Goal: Book appointment/travel/reservation

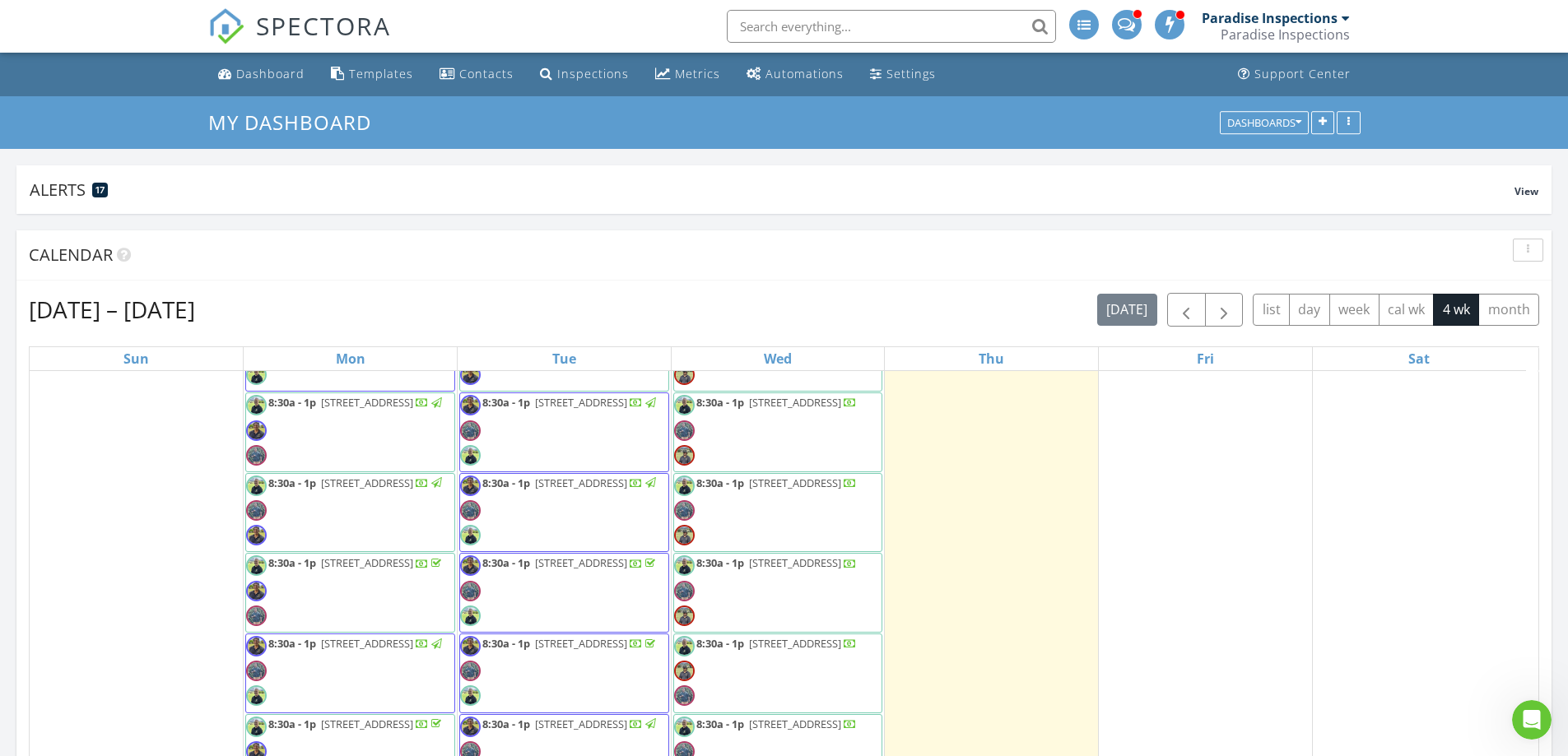
scroll to position [2511, 1594]
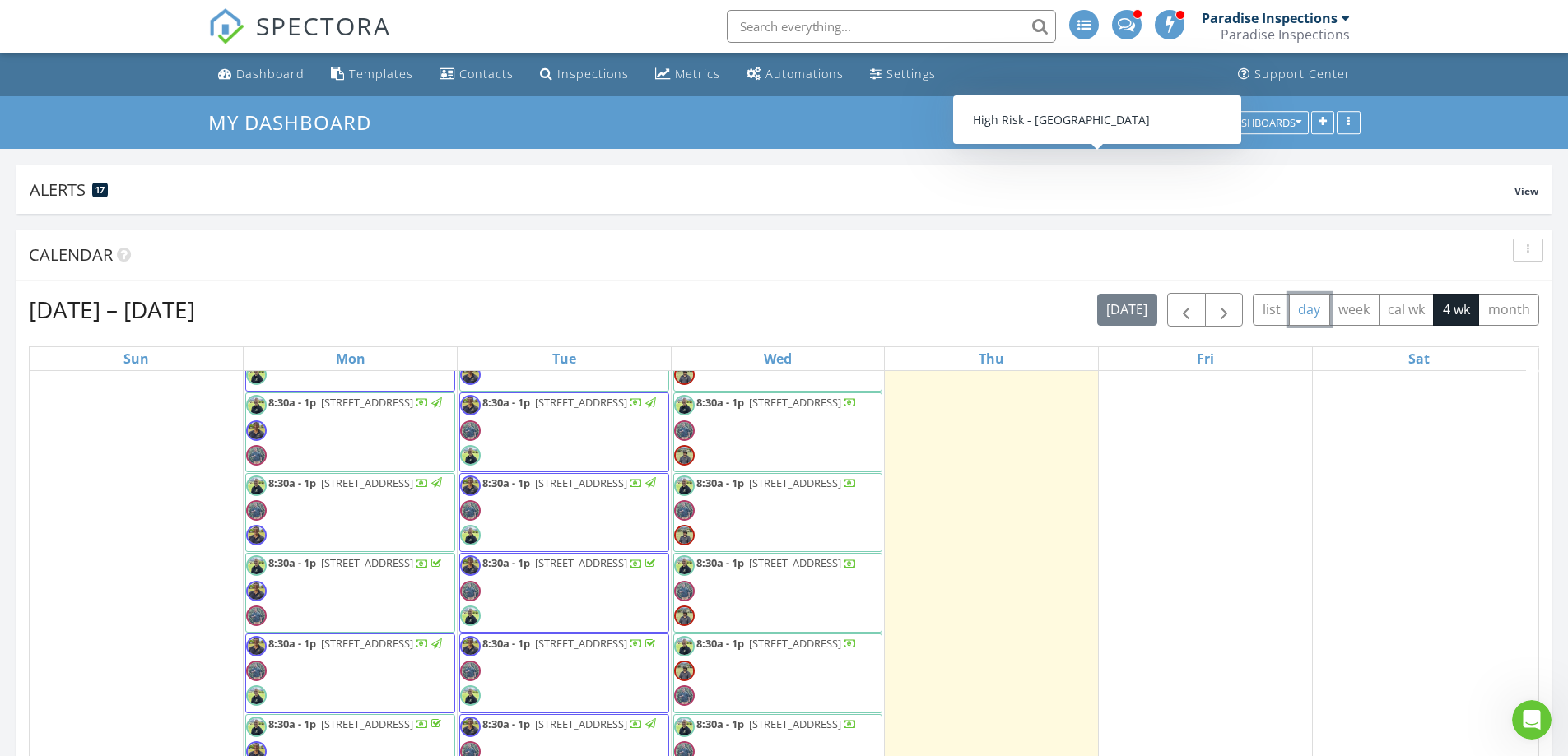
click at [1314, 316] on button "day" at bounding box center [1310, 310] width 41 height 32
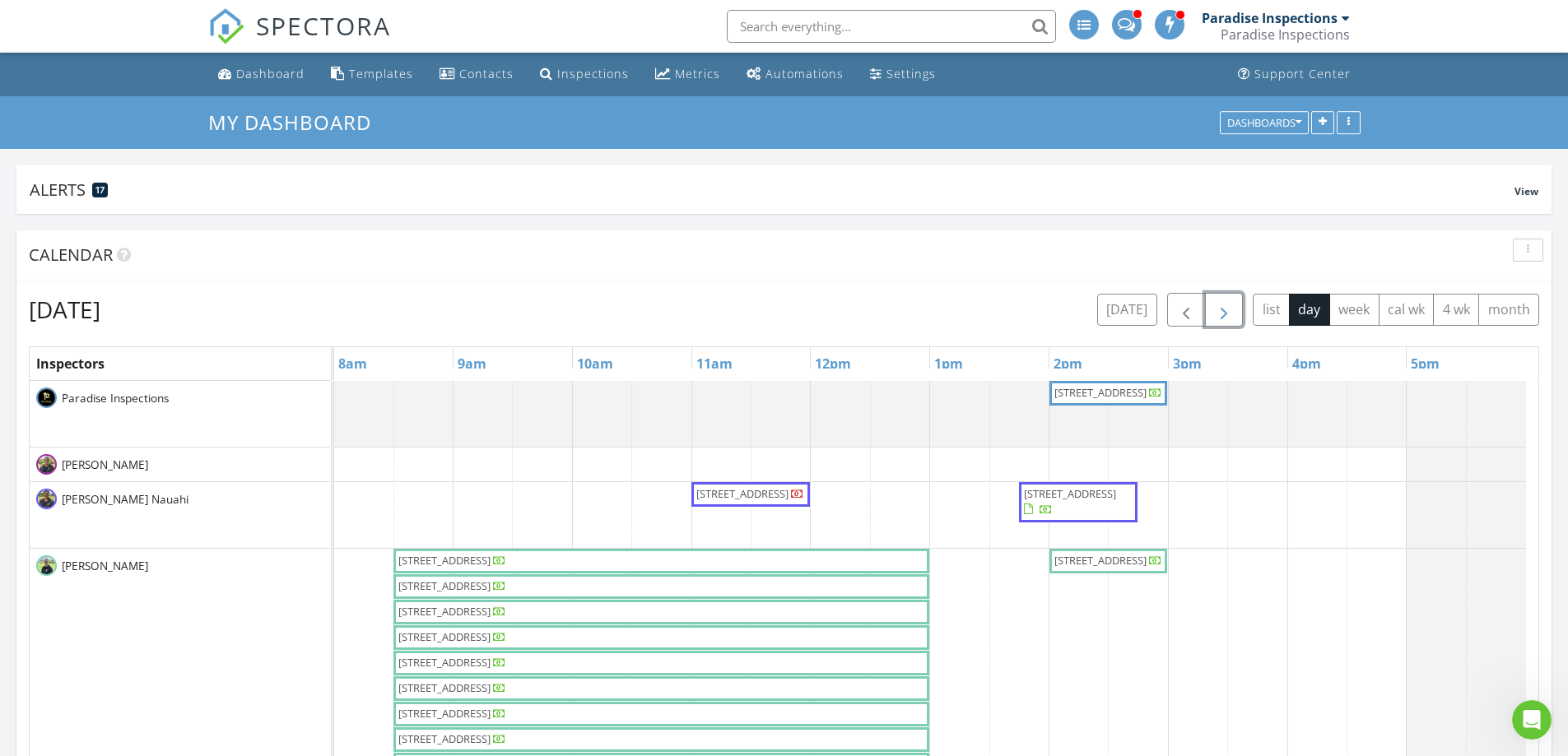
click at [1237, 315] on button "button" at bounding box center [1224, 310] width 39 height 34
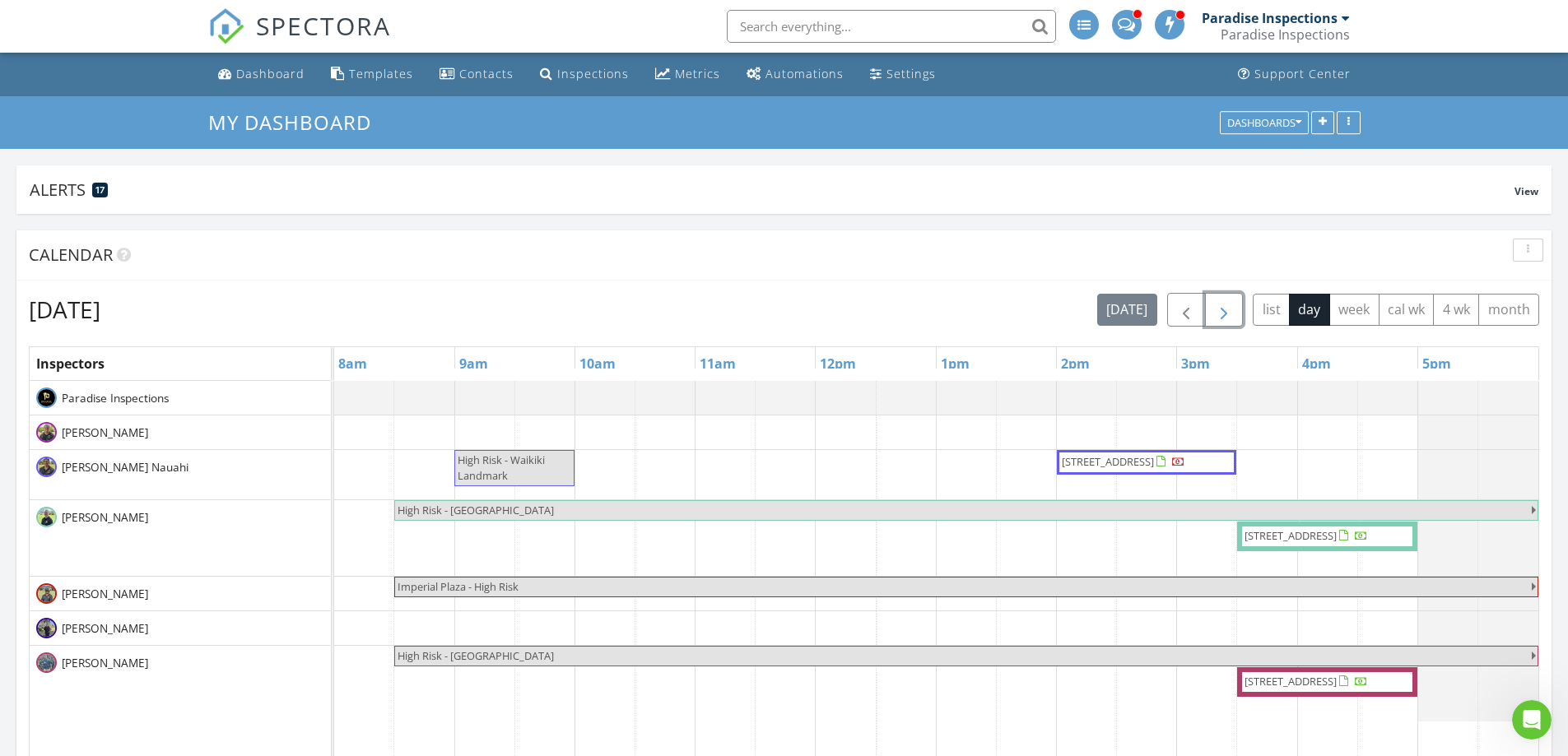
click at [1237, 315] on button "button" at bounding box center [1224, 310] width 39 height 34
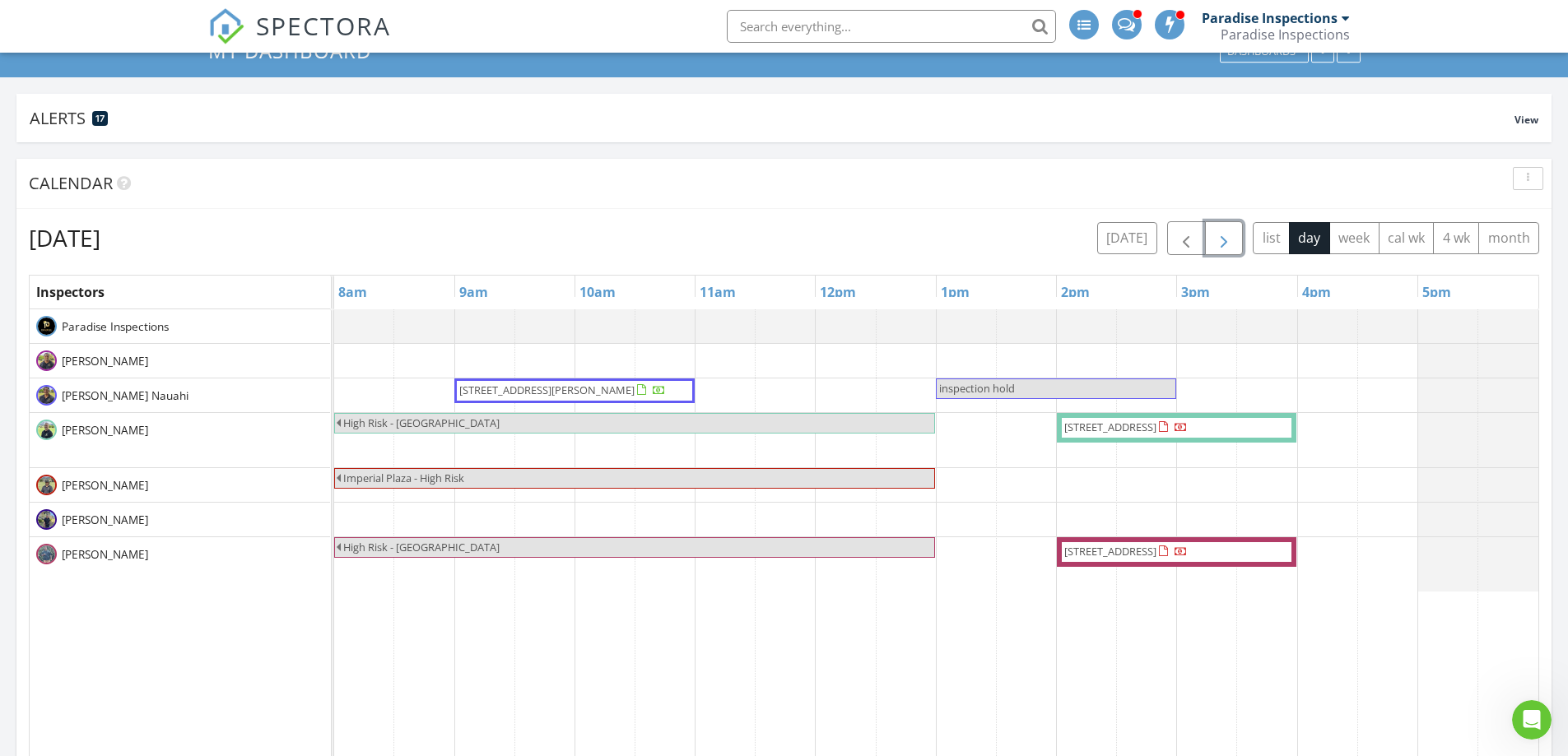
scroll to position [164, 0]
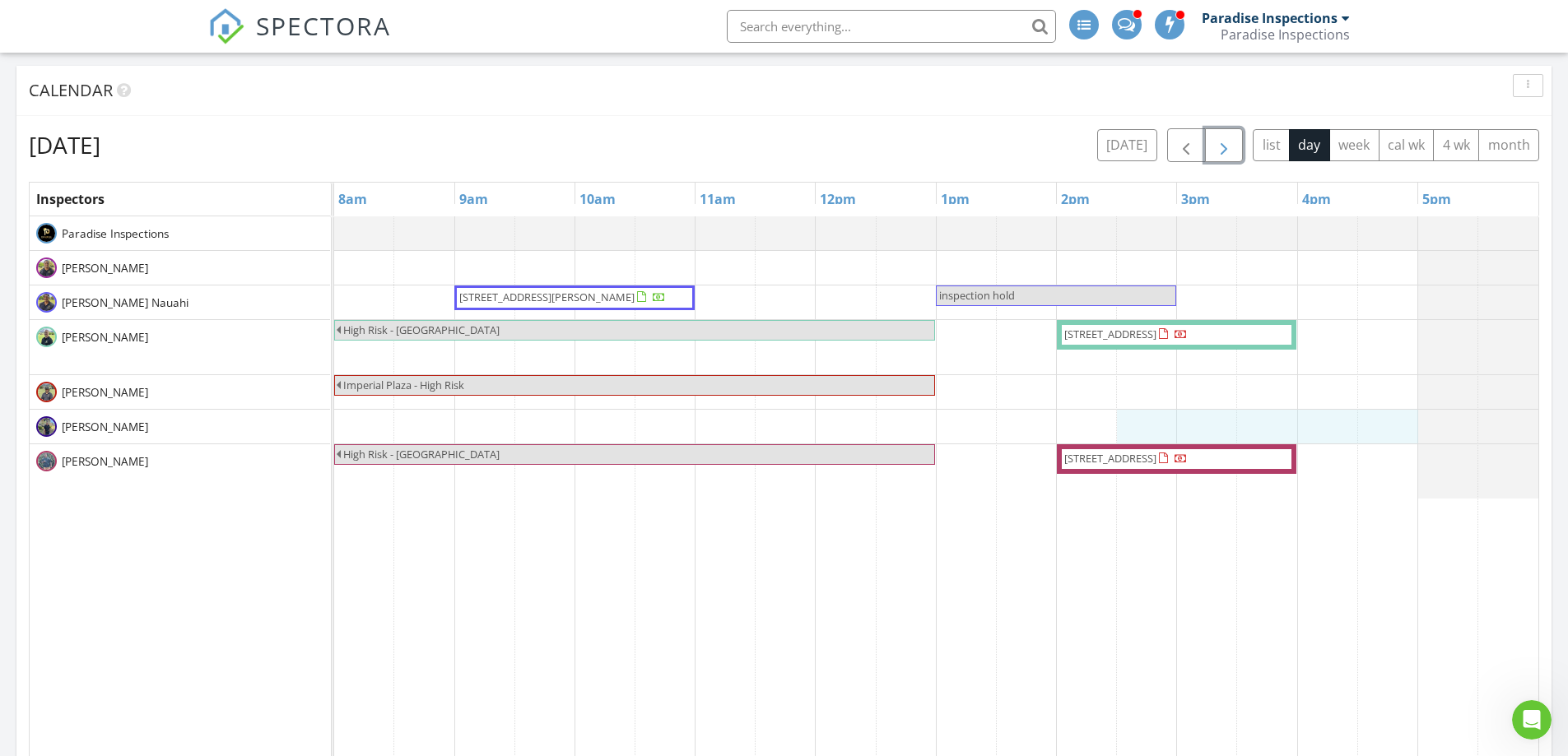
drag, startPoint x: 1143, startPoint y: 411, endPoint x: 1360, endPoint y: 423, distance: 217.3
click at [1365, 425] on div "1551 Ala Wai Blvd 1905, Honolulu 96815 inspection hold High Risk - Imperial Pla…" at bounding box center [937, 616] width 1204 height 800
click at [967, 290] on span "inspection hold" at bounding box center [977, 296] width 75 height 15
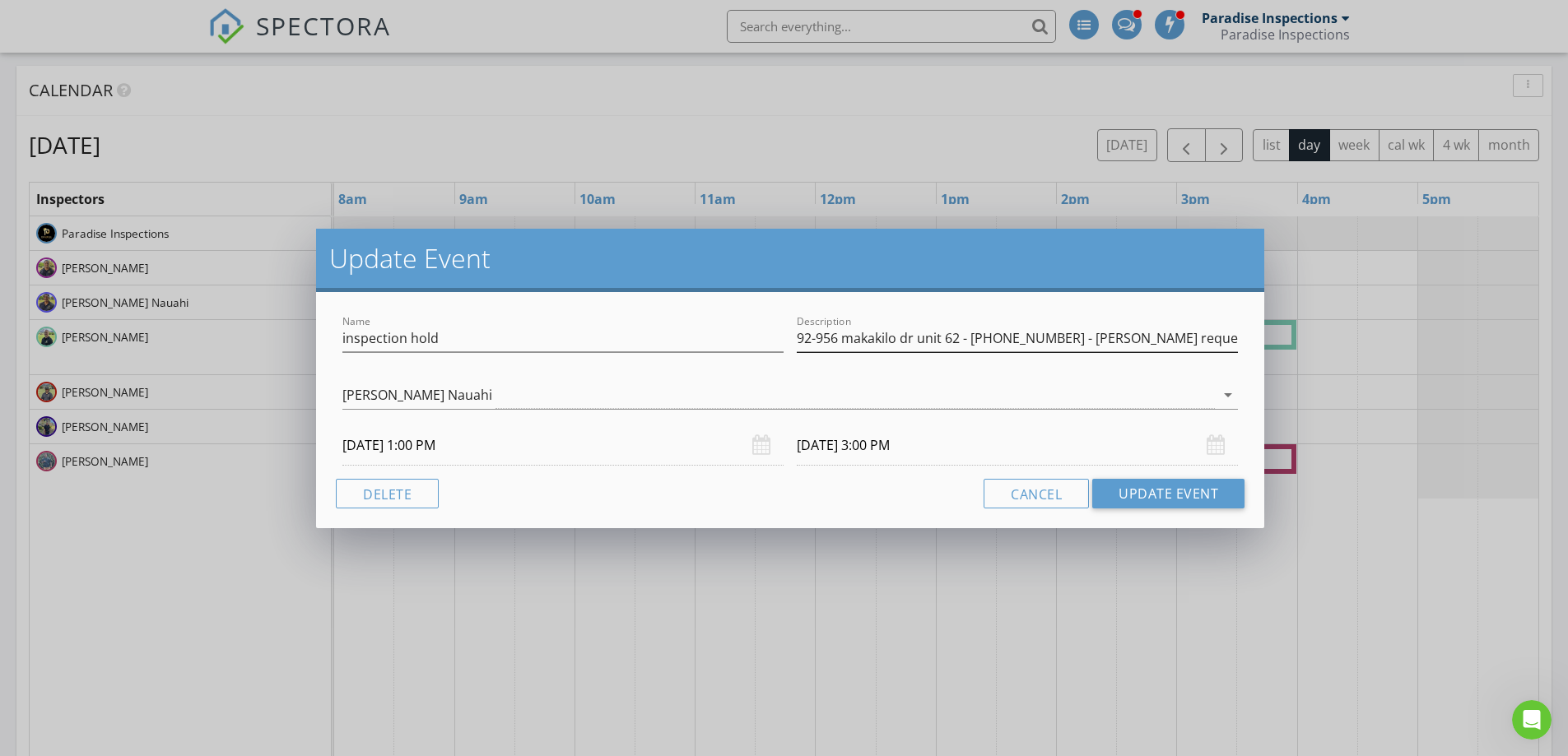
scroll to position [83, 0]
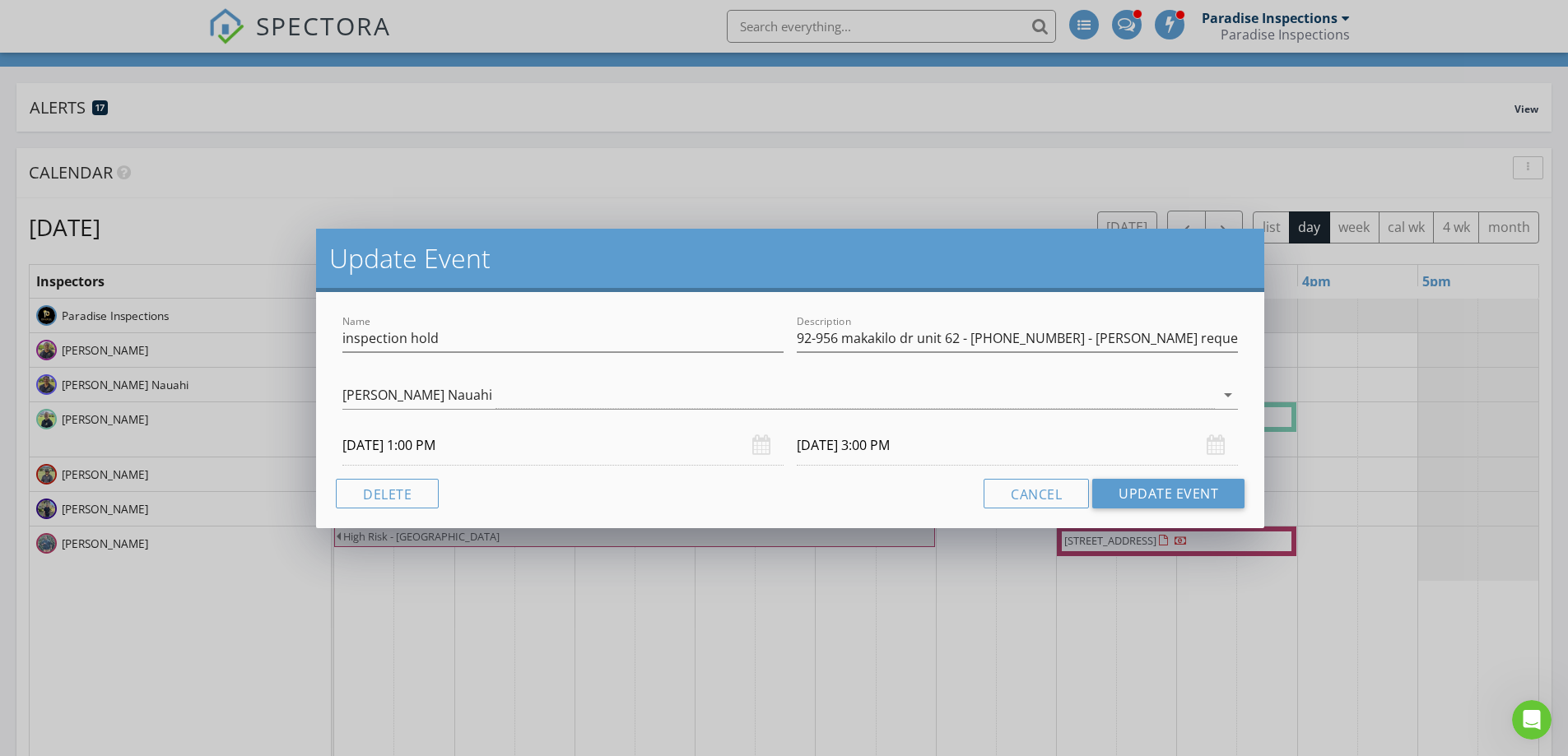
drag, startPoint x: 732, startPoint y: 96, endPoint x: 402, endPoint y: 28, distance: 336.9
click at [731, 96] on div "Update Event Name inspection hold Description 92-956 makakilo dr unit 62 - (808…" at bounding box center [784, 378] width 1568 height 756
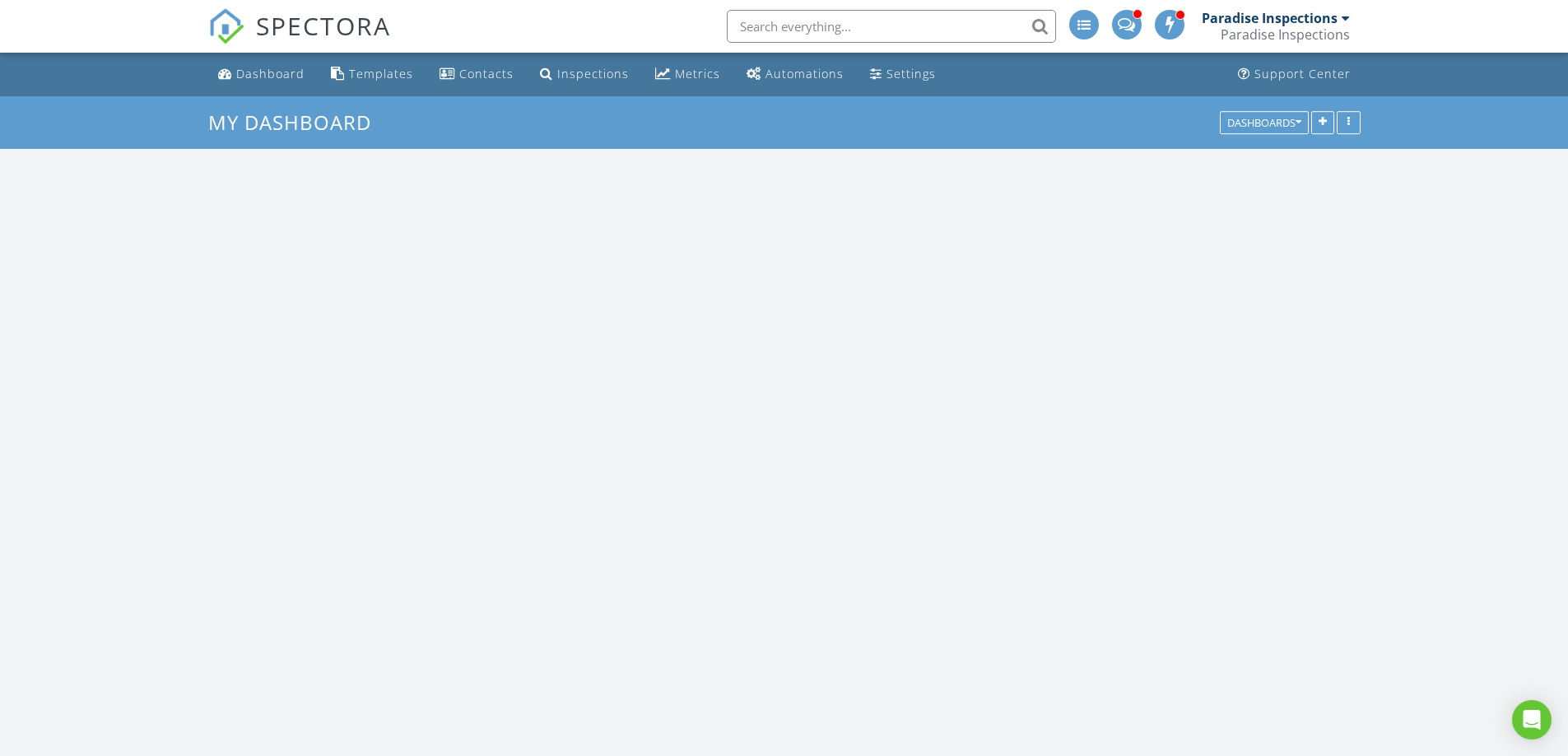
scroll to position [2511, 1594]
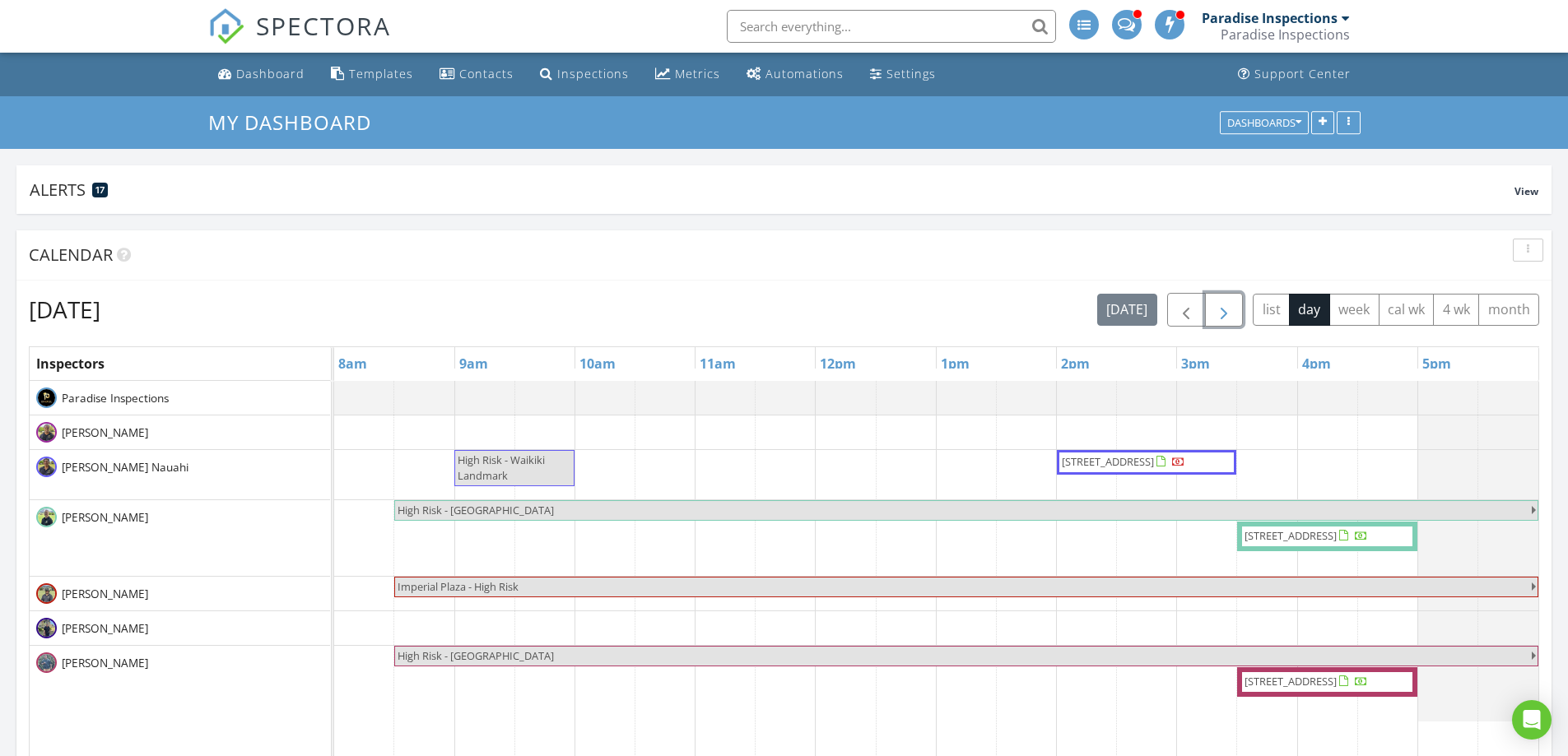
click at [1214, 311] on span "button" at bounding box center [1223, 310] width 19 height 19
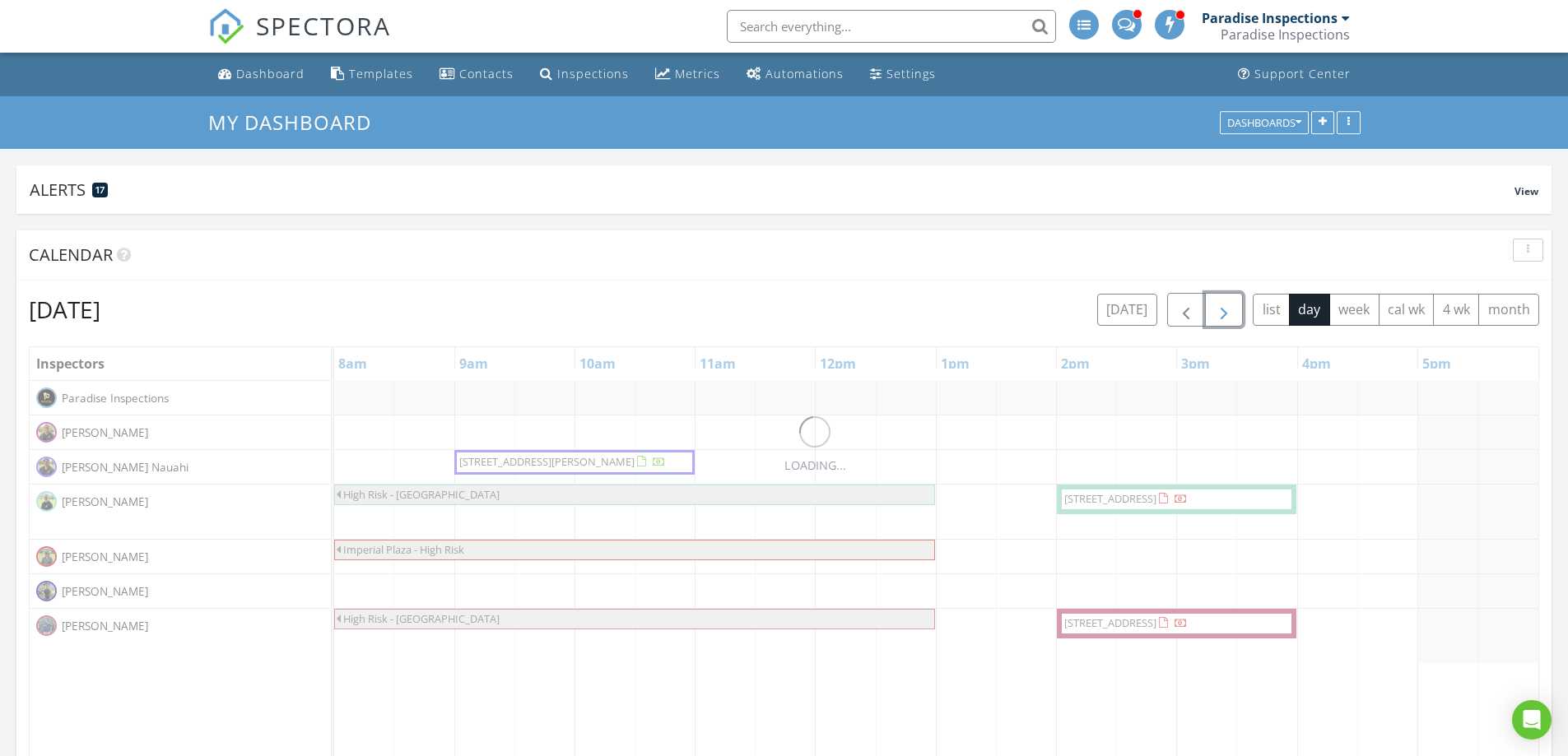
click at [1214, 311] on span "button" at bounding box center [1223, 310] width 19 height 19
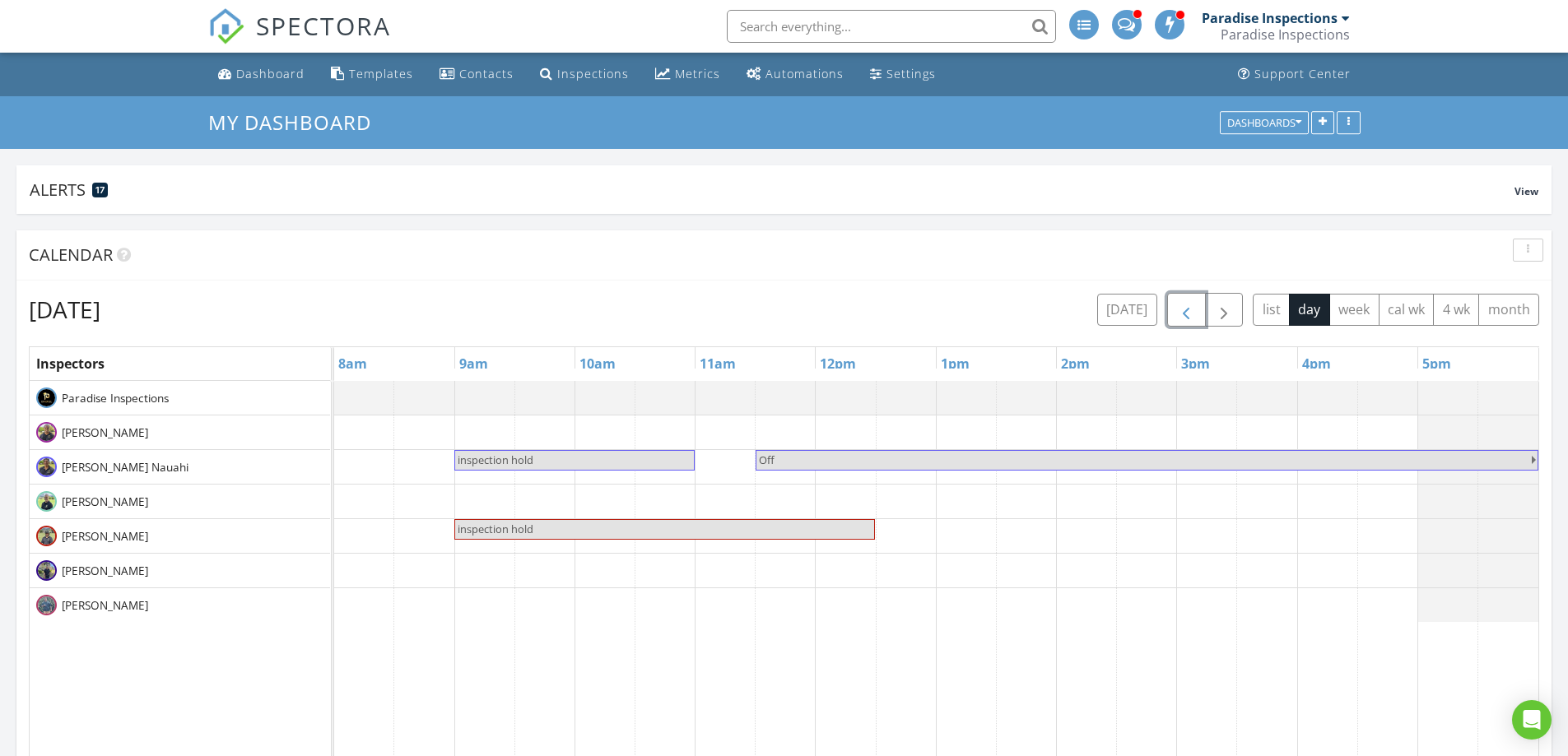
click at [1184, 308] on span "button" at bounding box center [1186, 310] width 19 height 19
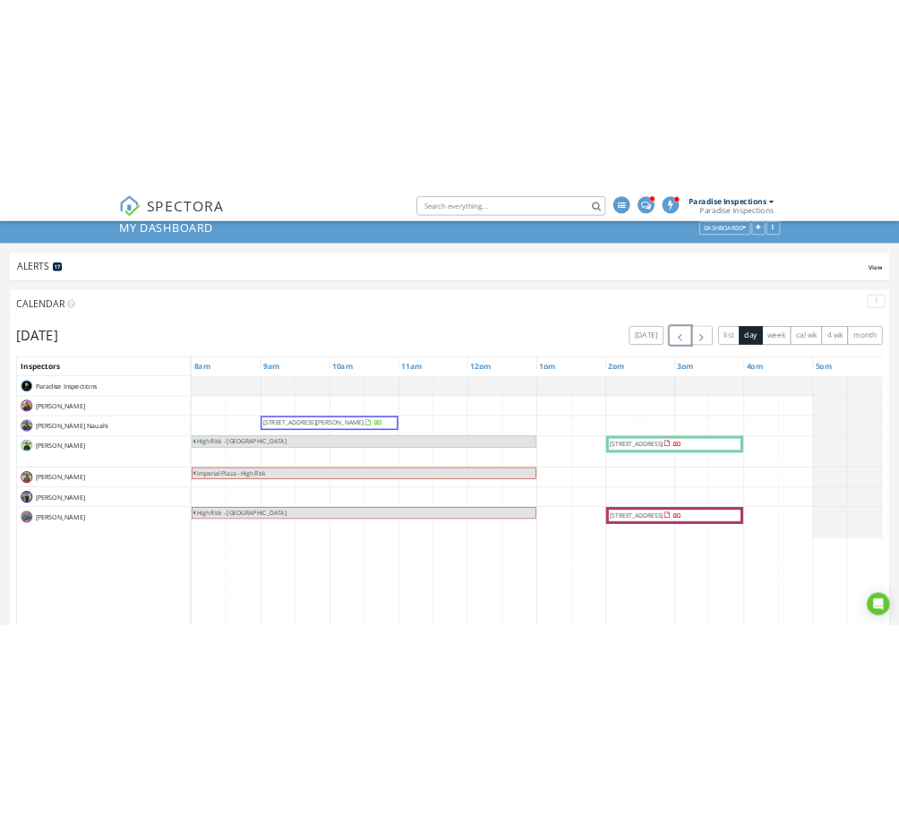
scroll to position [90, 0]
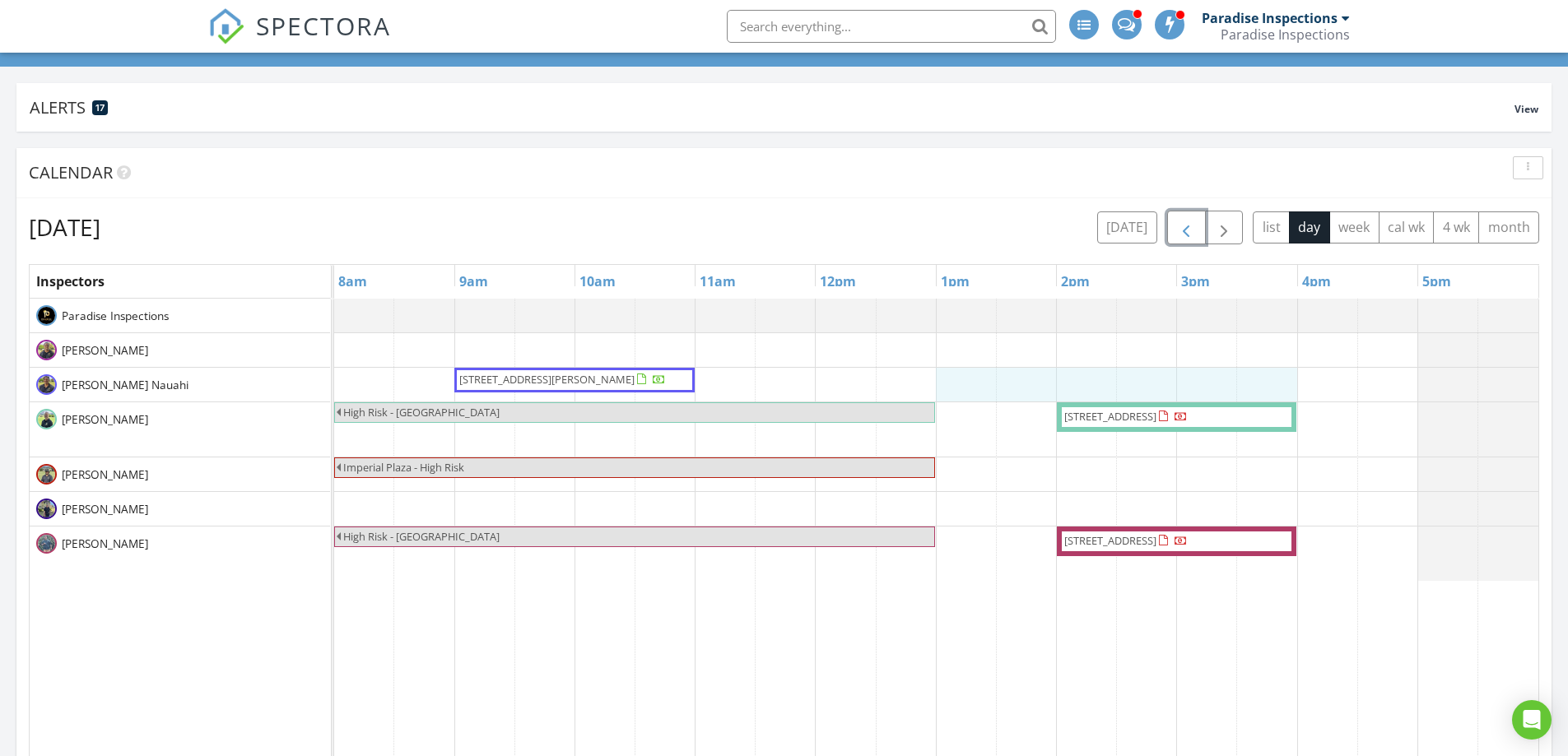
drag, startPoint x: 965, startPoint y: 382, endPoint x: 1245, endPoint y: 388, distance: 280.1
click at [1275, 388] on div "1551 Ala Wai Blvd 1905, Honolulu 96815 High Risk - Imperial Plaza 1118 Ala Moan…" at bounding box center [937, 698] width 1204 height 800
click at [1122, 344] on link "Event" at bounding box center [1115, 344] width 85 height 27
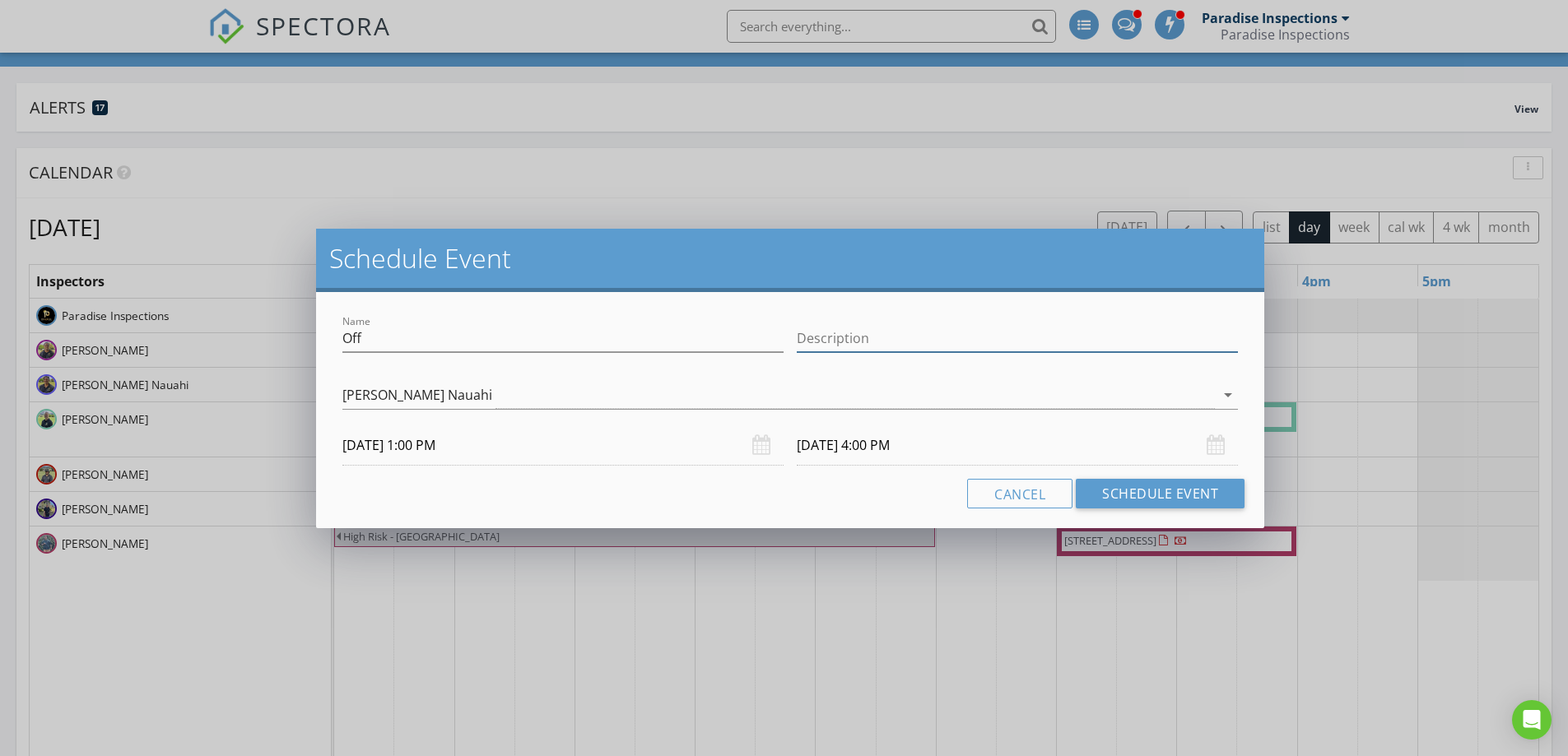
click at [841, 344] on input "Description" at bounding box center [1017, 339] width 441 height 28
type input "763 Kaipii St/"
drag, startPoint x: 607, startPoint y: 345, endPoint x: 0, endPoint y: 345, distance: 607.0
click at [0, 345] on div "Schedule Event Name Off Description 763 Kaipii St/ check_box_outline_blank Shan…" at bounding box center [784, 378] width 1568 height 756
type input "inspection hold"
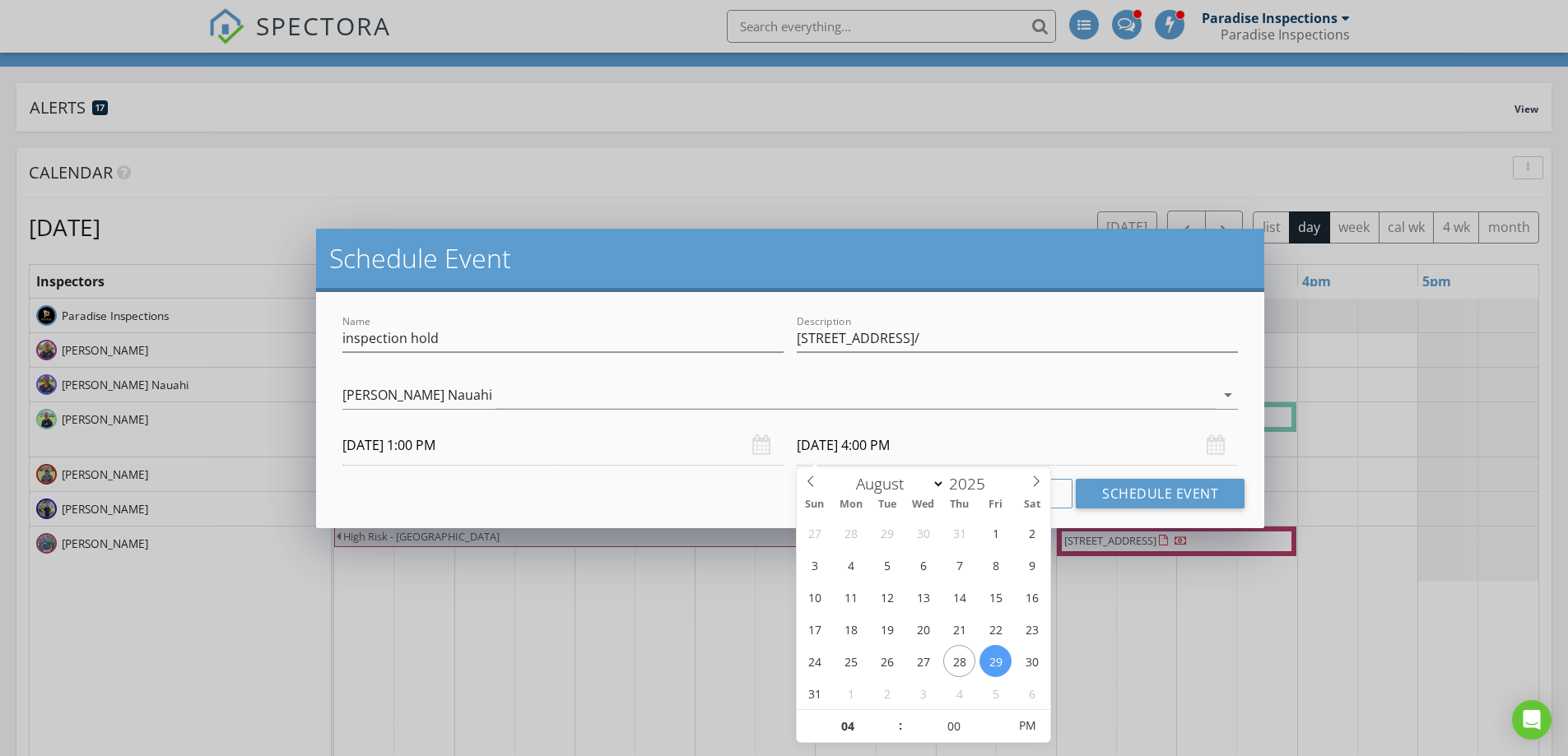
drag, startPoint x: 1031, startPoint y: 446, endPoint x: 899, endPoint y: 472, distance: 134.5
click at [1029, 446] on input "08/29/2025 4:00 PM" at bounding box center [1017, 446] width 441 height 40
click at [842, 719] on input "04" at bounding box center [847, 727] width 101 height 33
type input "05"
type input "08/29/2025 5:00 PM"
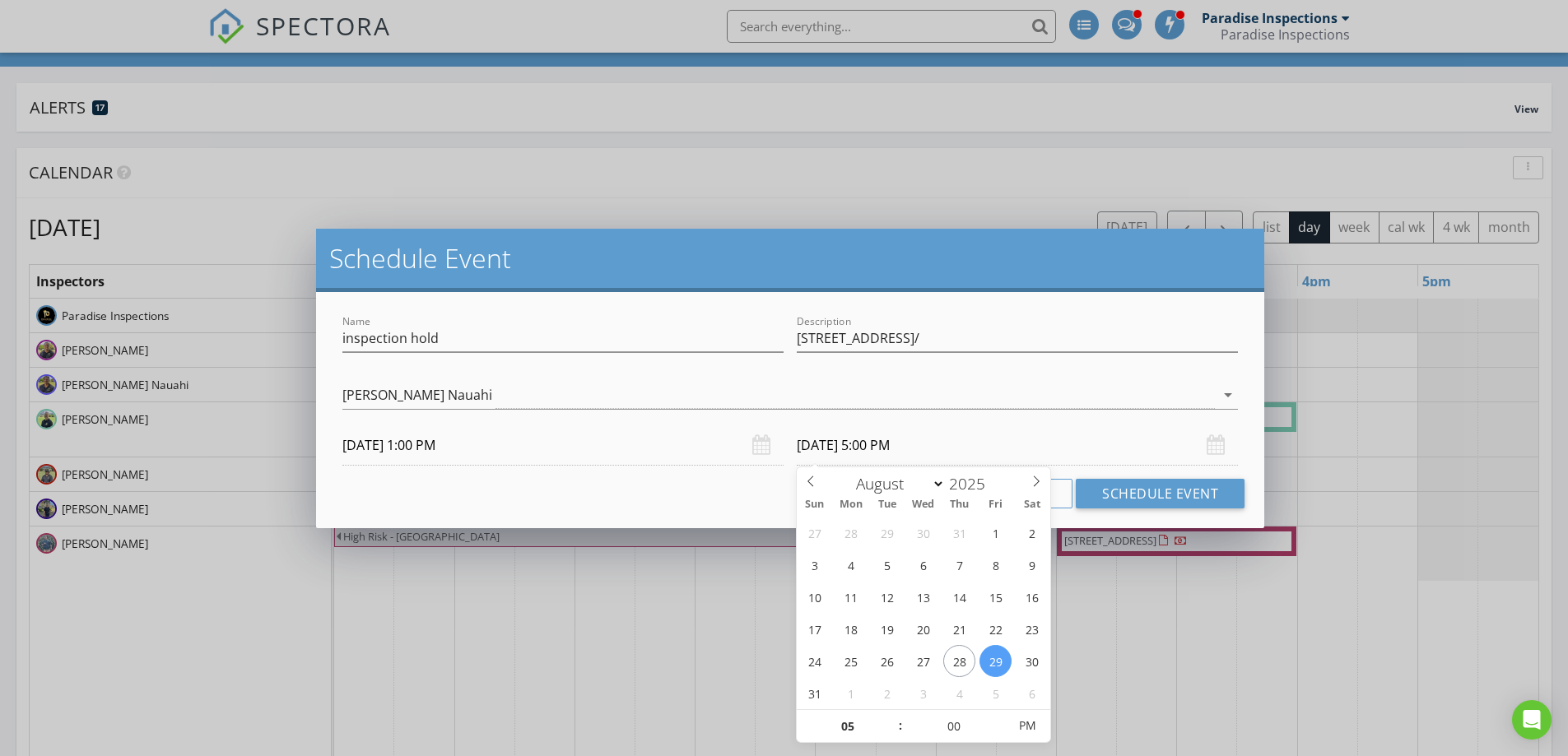
drag, startPoint x: 722, startPoint y: 506, endPoint x: 889, endPoint y: 503, distance: 167.0
click at [725, 507] on div "Cancel Schedule Event" at bounding box center [790, 493] width 909 height 29
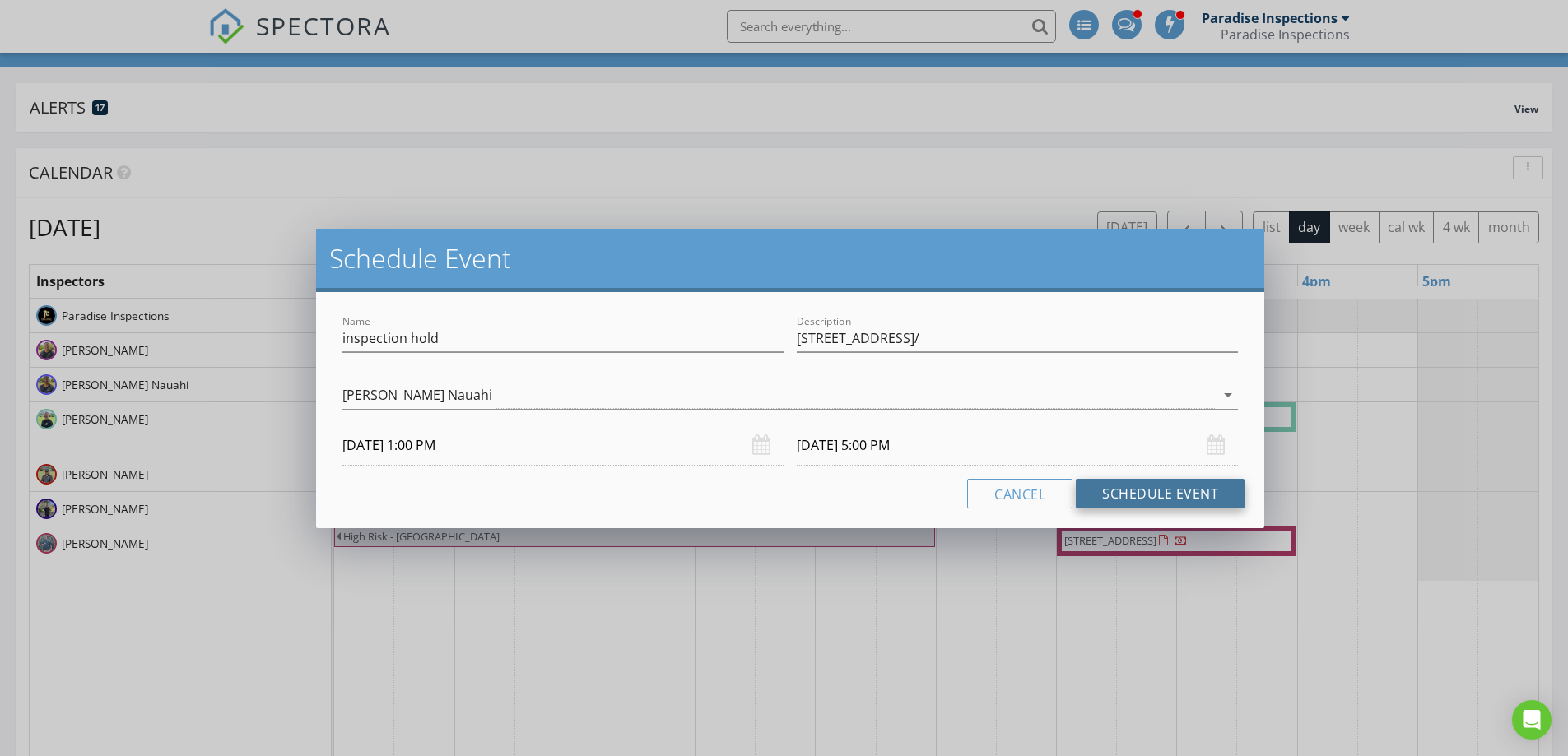
click at [1183, 493] on button "Schedule Event" at bounding box center [1161, 493] width 169 height 29
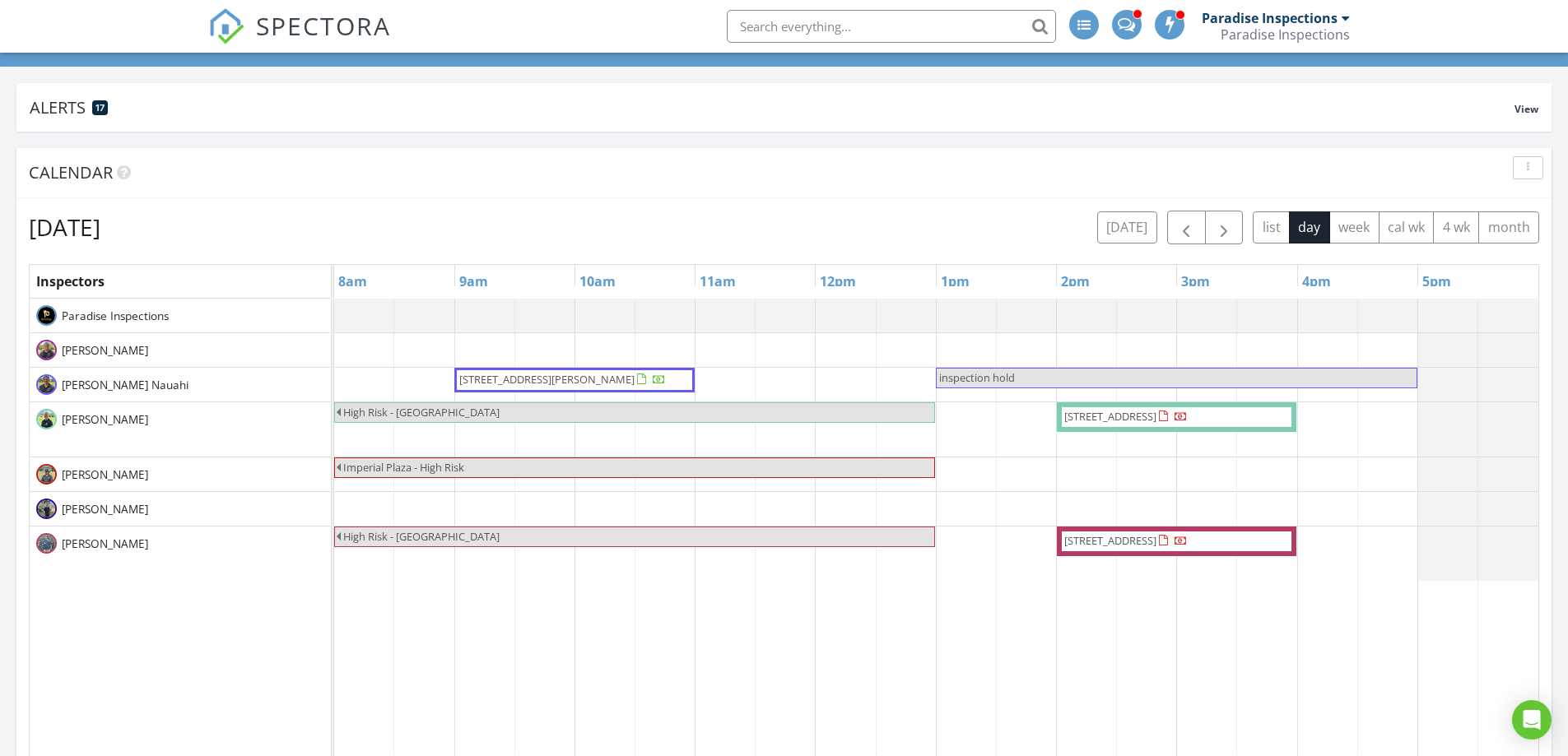
scroll to position [2511, 1594]
click at [1217, 229] on span "button" at bounding box center [1223, 227] width 19 height 19
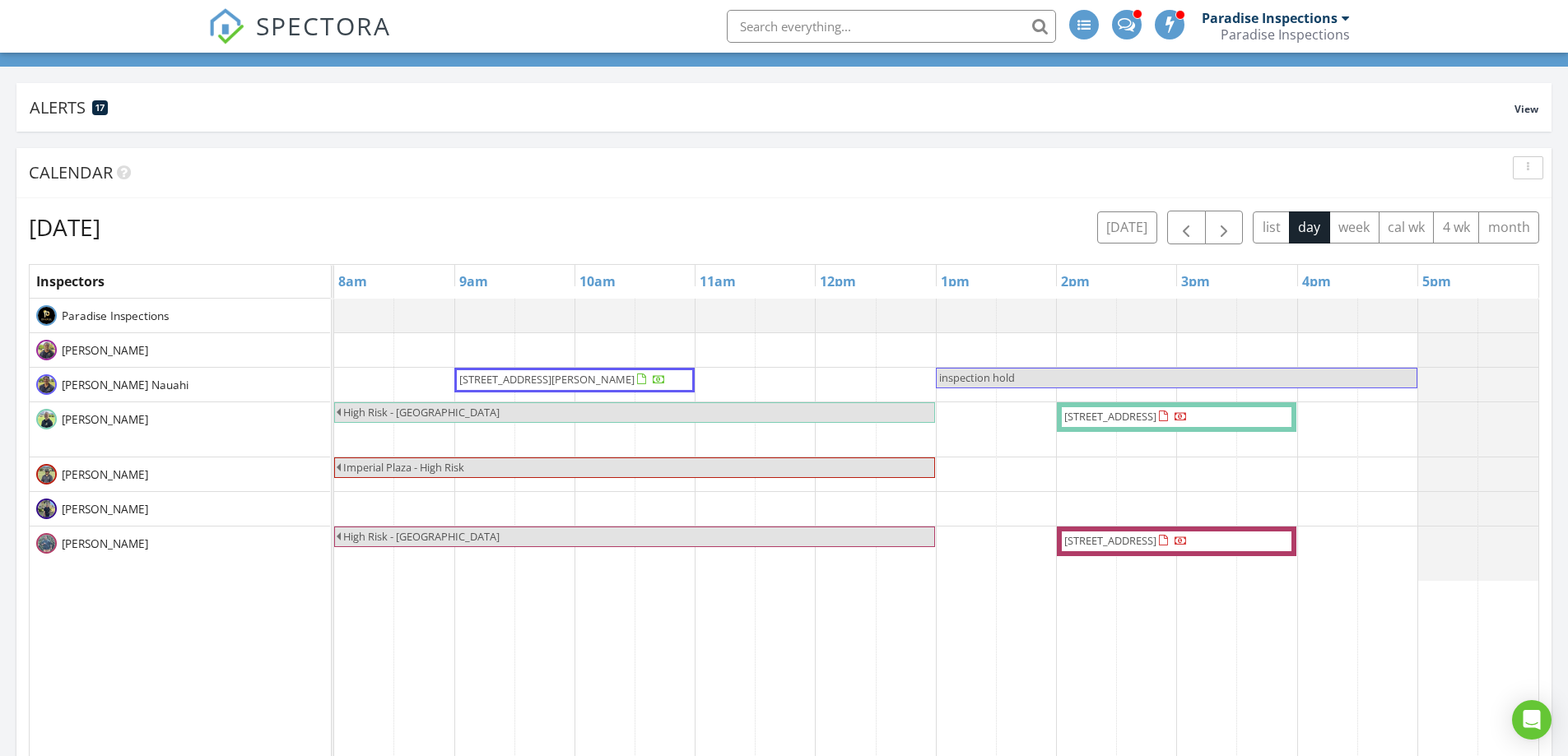
click at [1183, 230] on span "button" at bounding box center [1186, 227] width 19 height 19
click at [1229, 234] on span "button" at bounding box center [1223, 227] width 19 height 19
click at [1141, 222] on button "[DATE]" at bounding box center [1127, 227] width 60 height 32
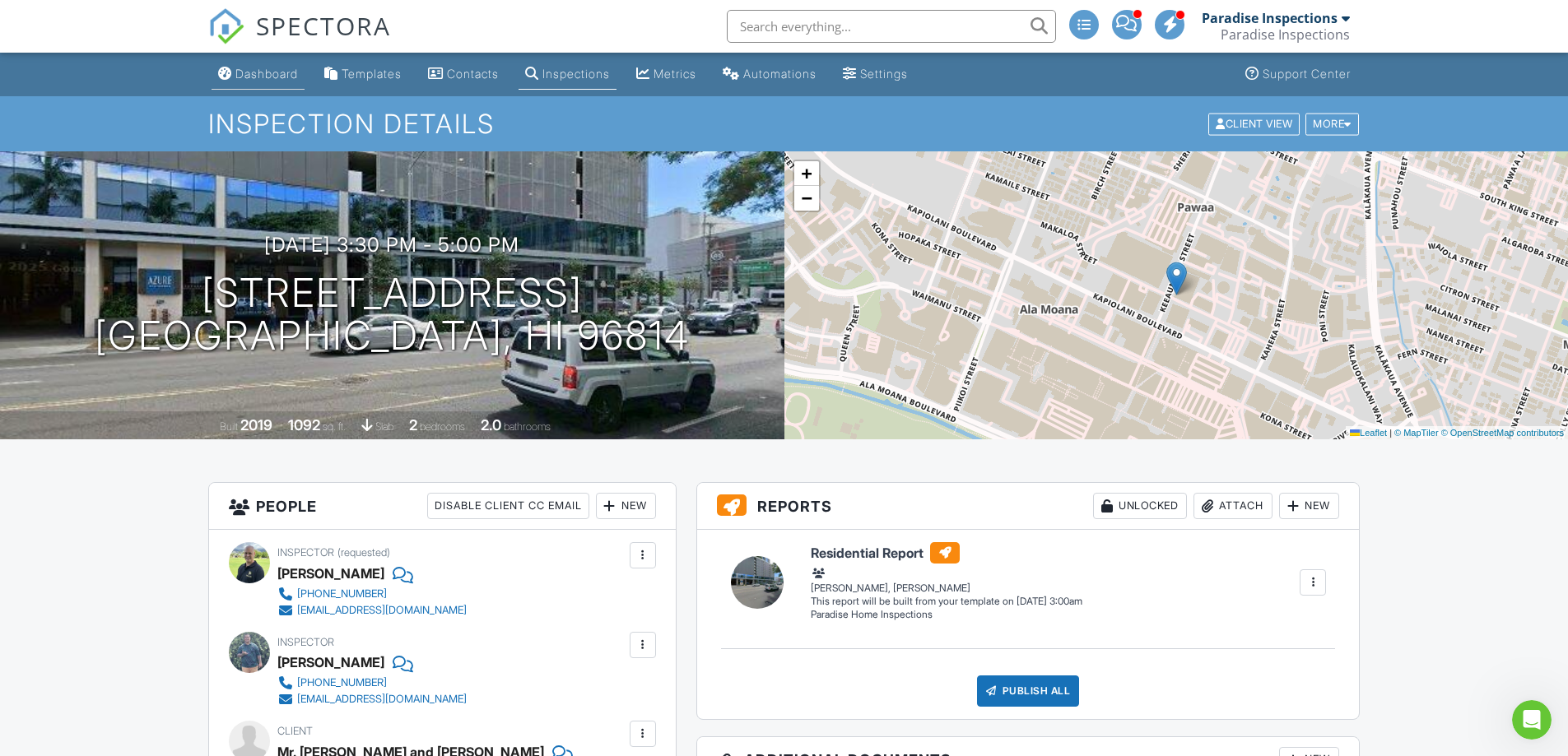
click at [232, 73] on div "Dashboard" at bounding box center [224, 73] width 14 height 13
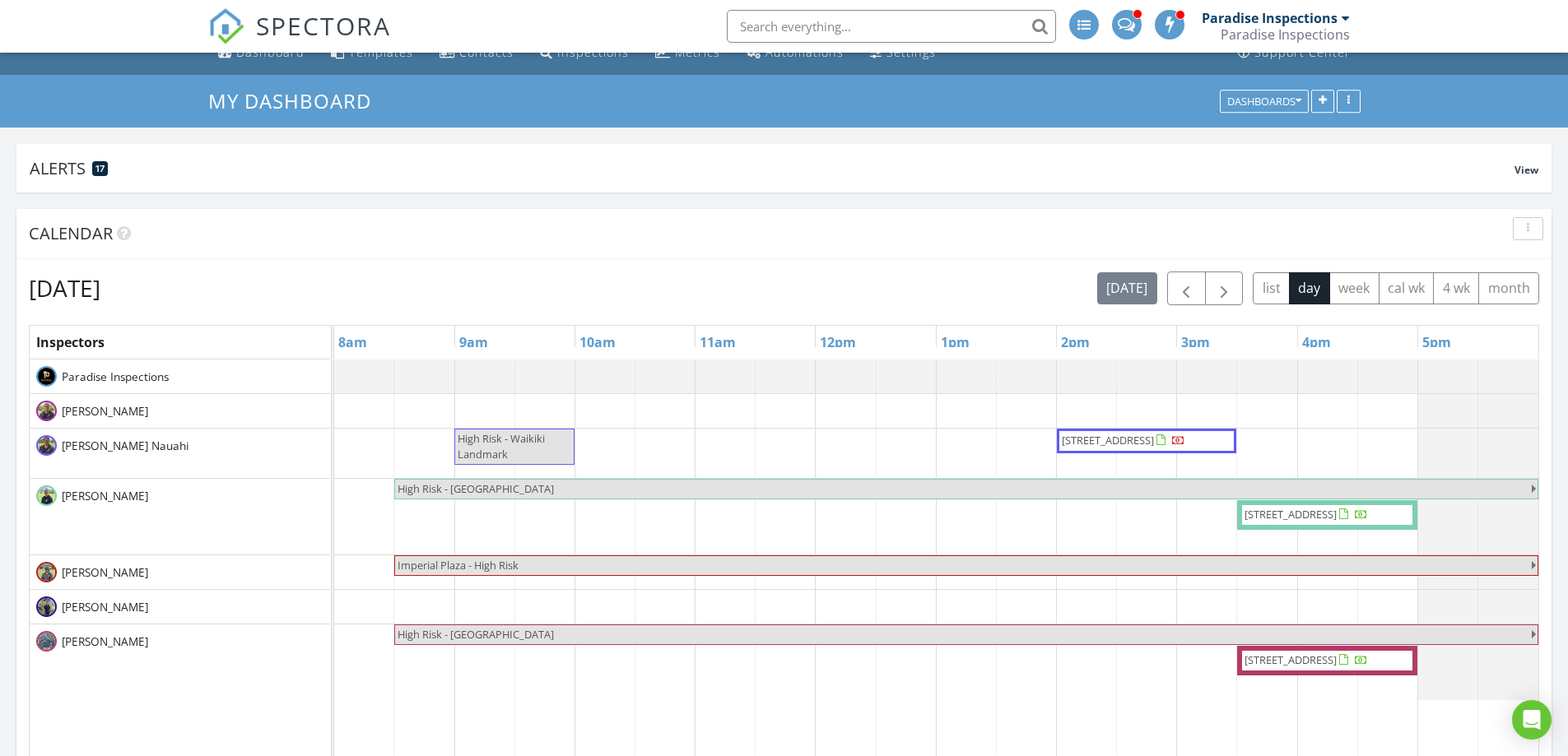
scroll to position [83, 0]
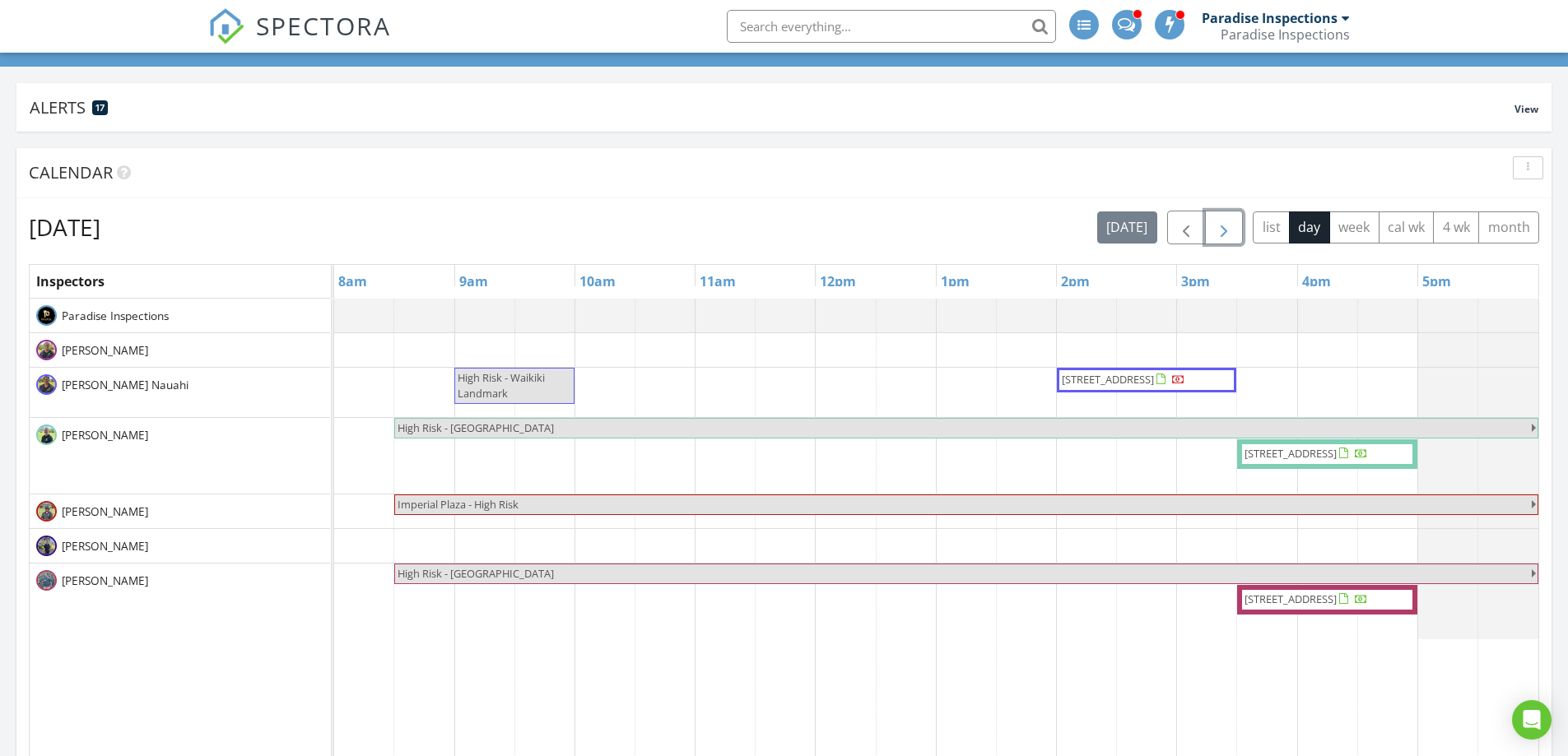
click at [1231, 228] on span "button" at bounding box center [1223, 227] width 19 height 19
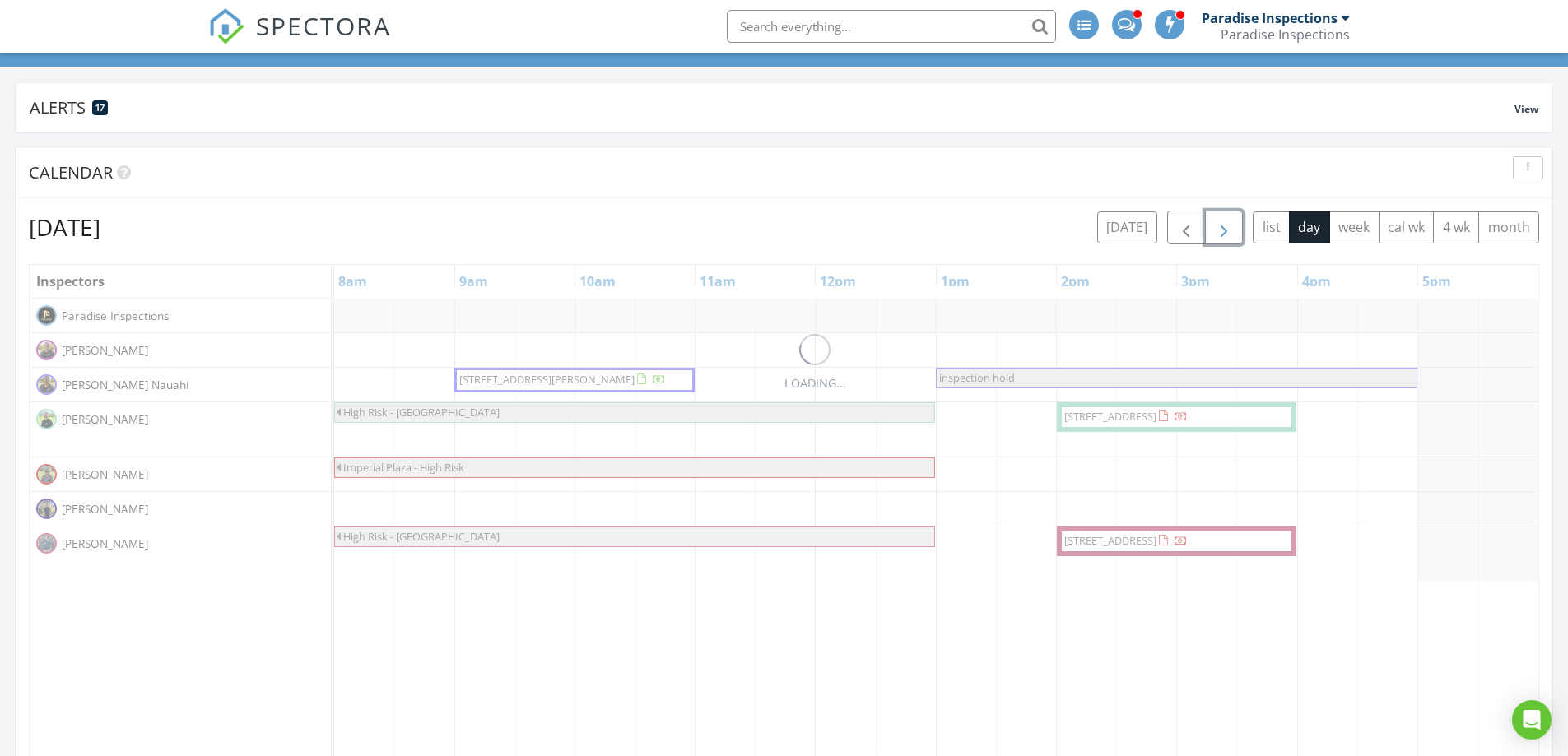
click at [1230, 228] on span "button" at bounding box center [1223, 227] width 19 height 19
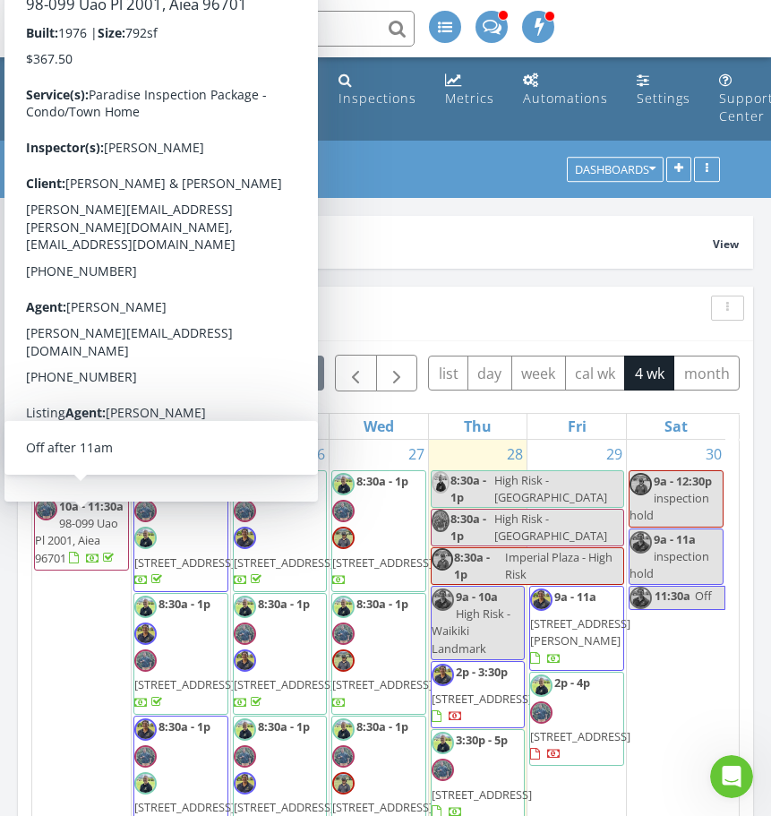
click at [158, 21] on input "text" at bounding box center [235, 29] width 358 height 36
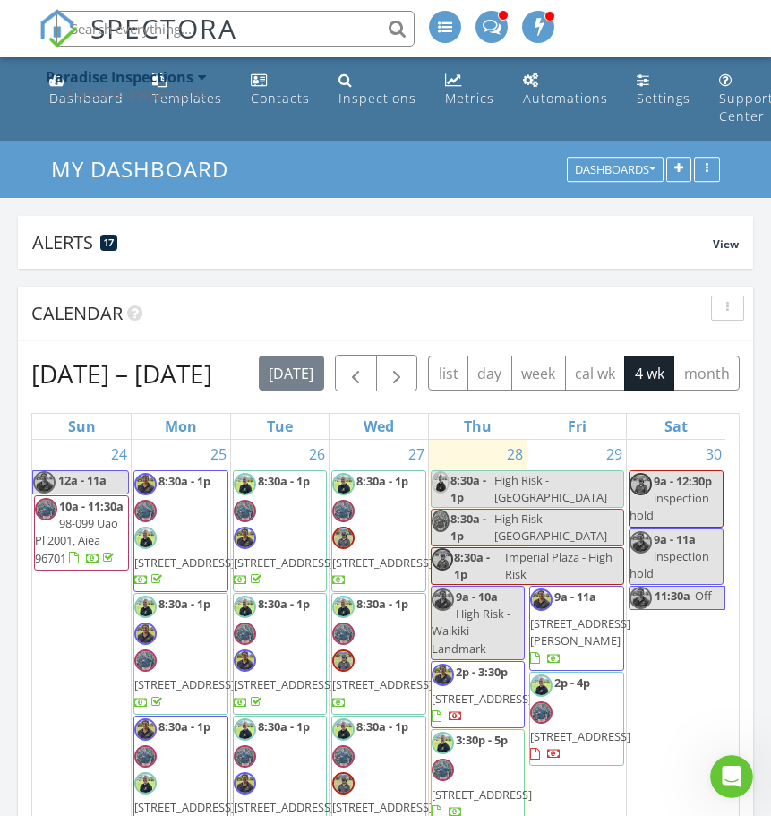
scroll to position [1075, 0]
click at [140, 36] on input "text" at bounding box center [235, 29] width 358 height 36
drag, startPoint x: 199, startPoint y: 27, endPoint x: 21, endPoint y: 23, distance: 177.4
click at [21, 23] on nav "SPECTORA 3301 Inspections [STREET_ADDRESS] On [DATE] 5:30 am [STREET_ADDRESS] O…" at bounding box center [385, 28] width 771 height 57
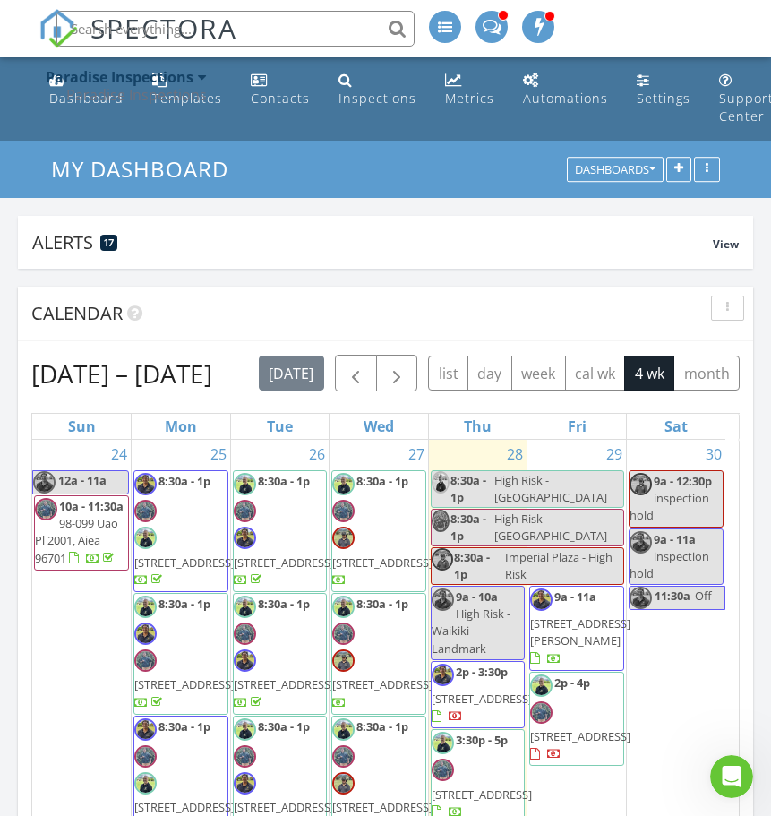
scroll to position [269, 0]
drag, startPoint x: 150, startPoint y: 20, endPoint x: 56, endPoint y: 32, distance: 94.9
click at [56, 32] on input "3105" at bounding box center [235, 29] width 358 height 36
drag, startPoint x: 253, startPoint y: 30, endPoint x: -67, endPoint y: 65, distance: 322.6
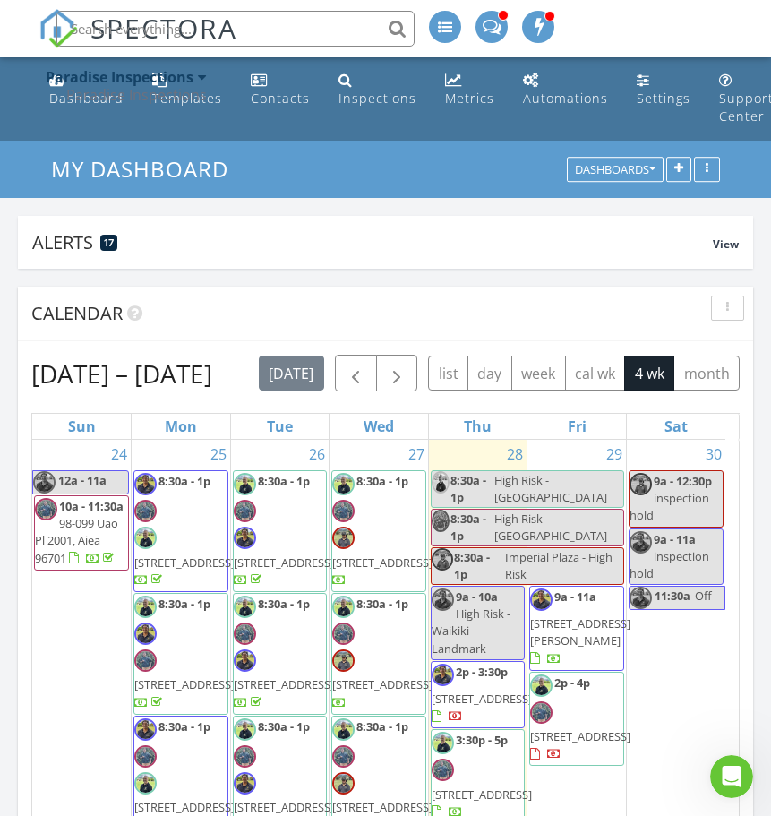
drag, startPoint x: 204, startPoint y: 29, endPoint x: 33, endPoint y: 28, distance: 171.1
click at [33, 28] on nav "SPECTORA 3302 Inspections [STREET_ADDRESS] On [DATE] 6:30 am [STREET_ADDRESS] O…" at bounding box center [385, 28] width 771 height 57
type input "3103"
